Goal: Information Seeking & Learning: Understand process/instructions

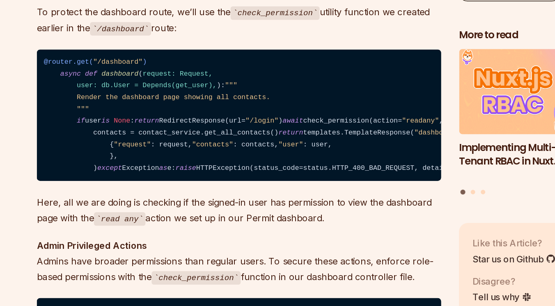
scroll to position [5102, 0]
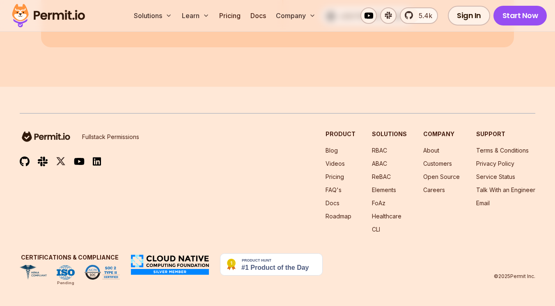
scroll to position [6430, 0]
